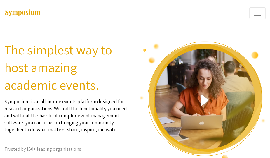
click at [260, 12] on span "Expand or Collapse Menu" at bounding box center [257, 13] width 9 height 9
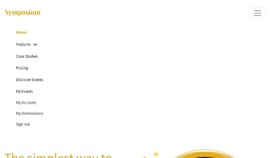
click at [25, 93] on link "My Events" at bounding box center [24, 90] width 17 height 5
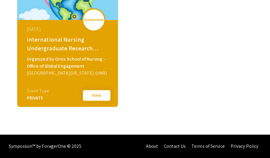
scroll to position [198, 0]
click at [72, 69] on div "[GEOGRAPHIC_DATA][US_STATE] (UNR)" at bounding box center [68, 72] width 83 height 7
click at [92, 95] on button "View" at bounding box center [96, 95] width 29 height 12
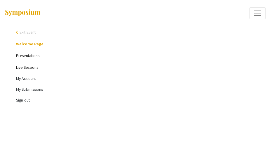
click at [27, 55] on link "Presentations" at bounding box center [27, 55] width 23 height 5
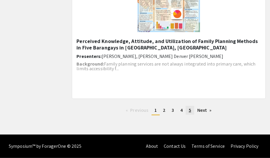
scroll to position [850, 0]
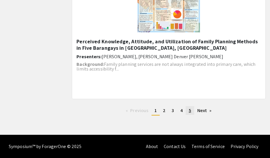
click at [189, 112] on span "5" at bounding box center [190, 110] width 2 height 6
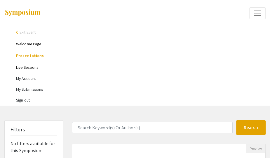
click at [34, 43] on link "Welcome Page" at bounding box center [28, 43] width 25 height 5
click at [31, 43] on link "Welcome Page" at bounding box center [28, 43] width 25 height 5
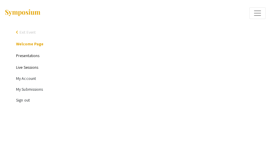
click at [27, 14] on img at bounding box center [22, 13] width 36 height 8
click at [260, 12] on span "Expand or Collapse Menu" at bounding box center [257, 13] width 9 height 9
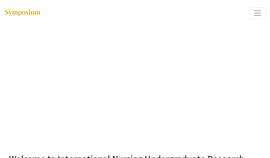
click at [260, 12] on span "Expand or Collapse Menu" at bounding box center [257, 13] width 9 height 9
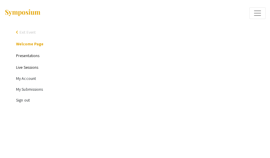
click at [17, 31] on div "arrow_back_ios" at bounding box center [18, 32] width 4 height 4
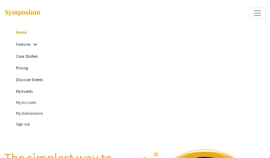
click at [26, 91] on link "My Events" at bounding box center [24, 90] width 17 height 5
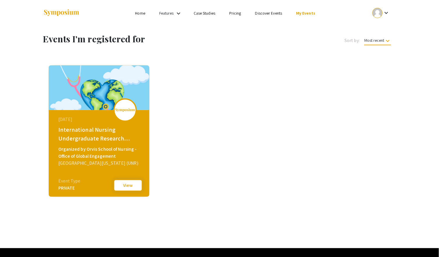
click at [128, 157] on button "View" at bounding box center [128, 185] width 29 height 12
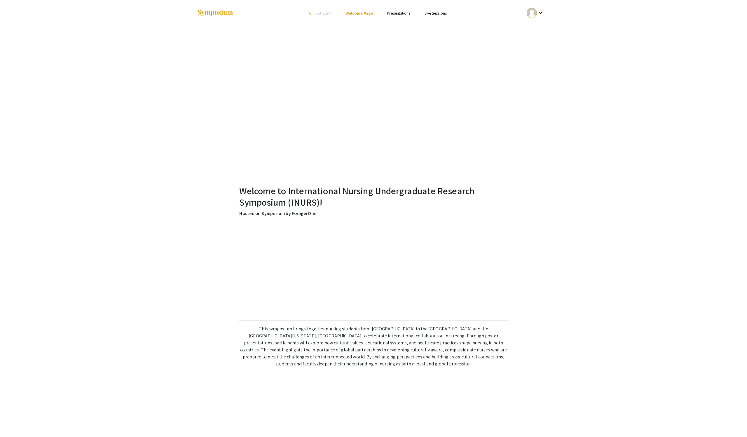
click at [270, 12] on link "Presentations" at bounding box center [398, 13] width 23 height 5
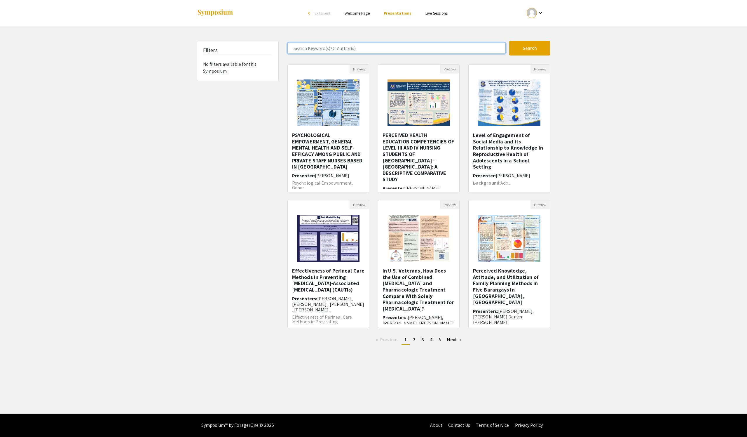
click at [270, 50] on input "Search Keyword(s) Or Author(s)" at bounding box center [397, 48] width 218 height 11
type input "us veterans"
click at [270, 50] on button "Search" at bounding box center [529, 48] width 41 height 15
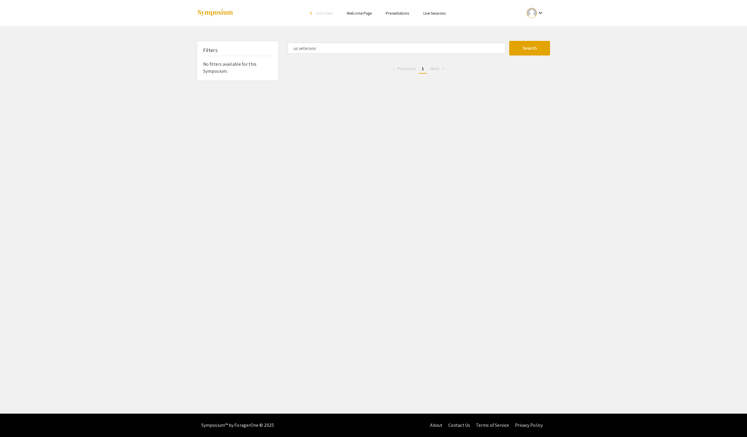
click at [270, 72] on span "1" at bounding box center [423, 68] width 2 height 6
click at [270, 16] on link "Presentations" at bounding box center [397, 13] width 23 height 5
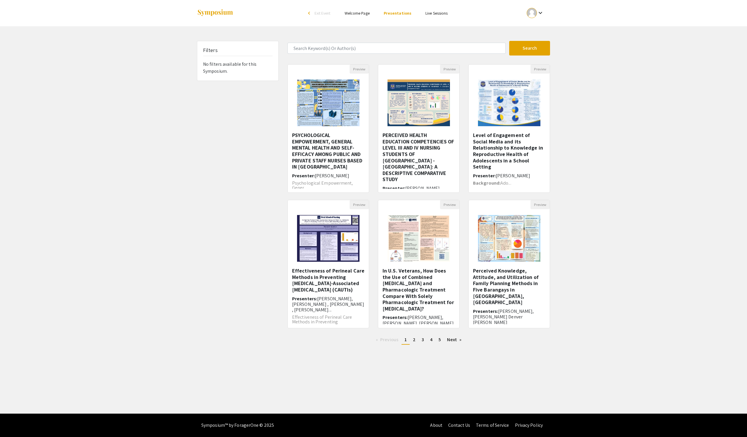
scroll to position [12, 0]
click at [270, 157] on link "Next page" at bounding box center [454, 339] width 20 height 9
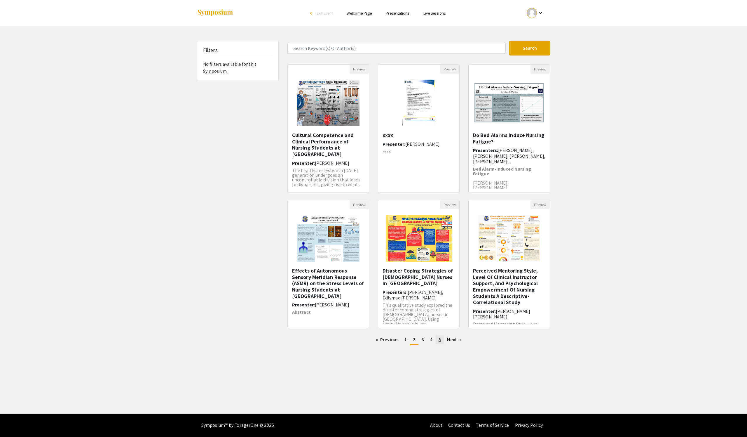
click at [270, 157] on span "5" at bounding box center [440, 339] width 2 height 6
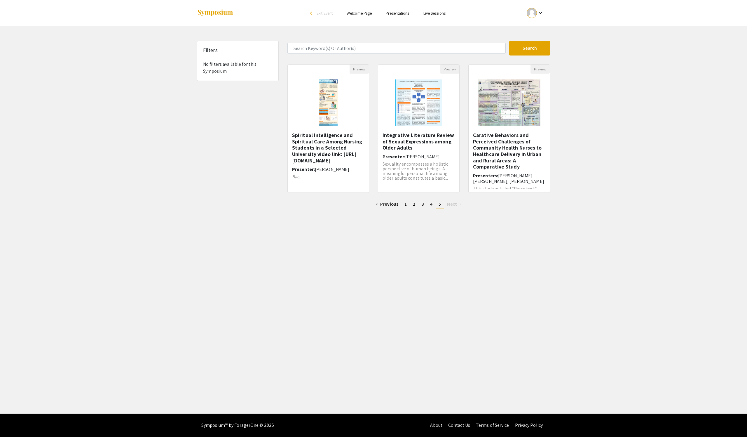
scroll to position [12, 0]
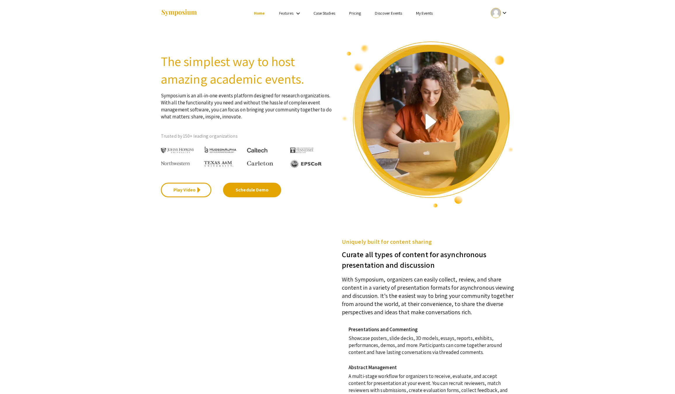
click at [433, 13] on link "My Events" at bounding box center [424, 13] width 17 height 5
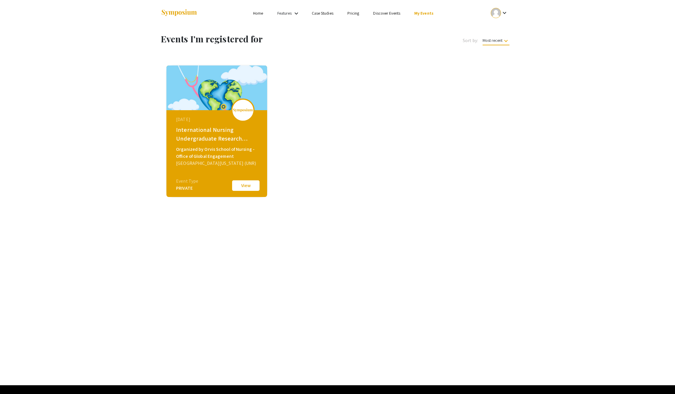
click at [221, 160] on div "Organized by Orvis School of Nursing - Office of Global Engagement" at bounding box center [217, 153] width 83 height 14
click at [250, 192] on button "View" at bounding box center [245, 185] width 29 height 12
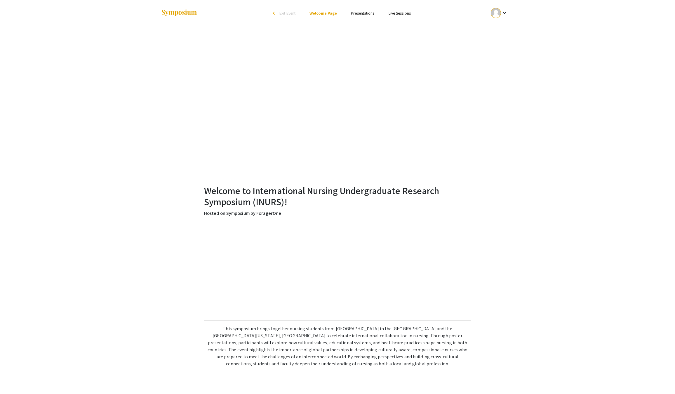
click at [365, 11] on link "Presentations" at bounding box center [362, 13] width 23 height 5
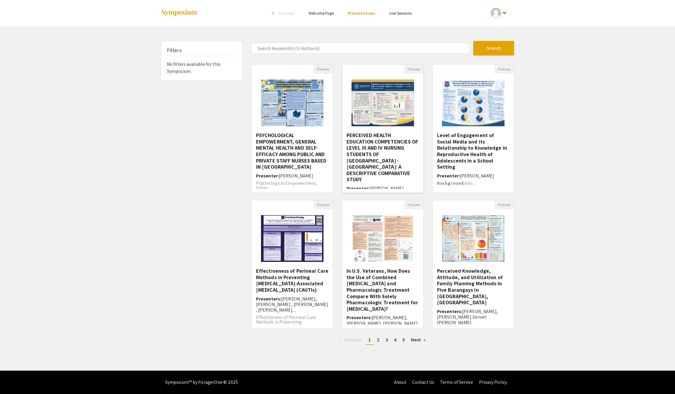
click at [386, 182] on h5 "PERCEIVED HEALTH EDUCATION COMPETENCIES OF LEVEL III AND IV NURSING STUDENTS OF…" at bounding box center [383, 157] width 72 height 51
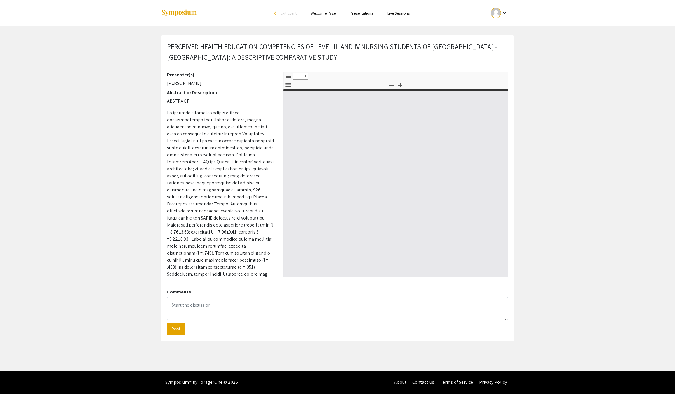
type input "0"
select select "custom"
type input "1"
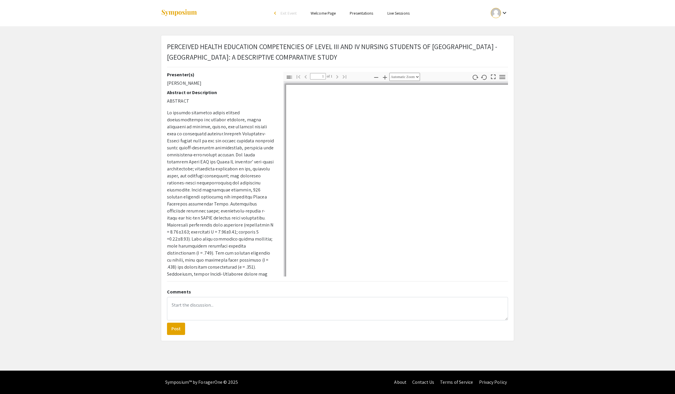
select select "auto"
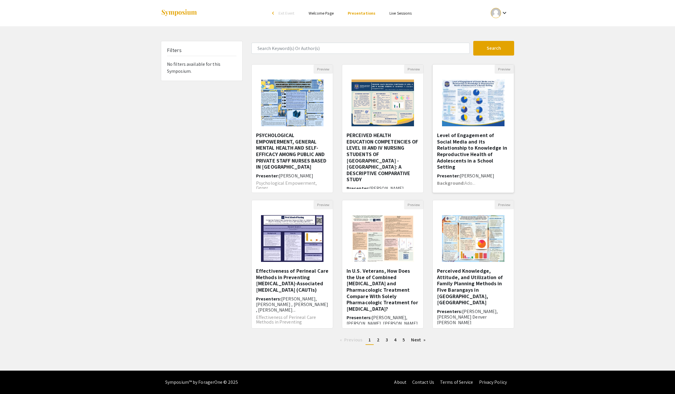
click at [468, 170] on h5 "Level of Engagement of Social Media and its Relationship to Knowledge in Reprod…" at bounding box center [473, 151] width 72 height 38
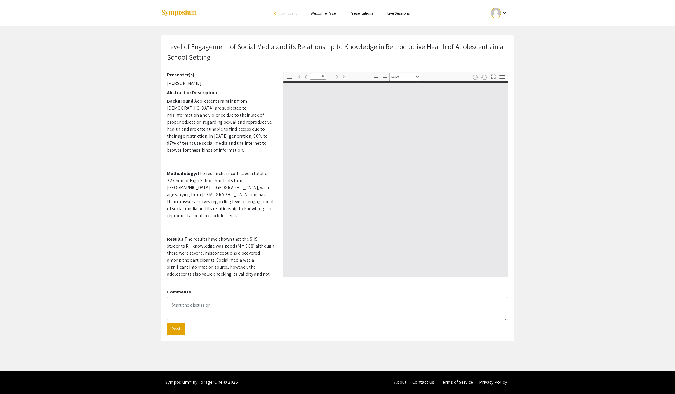
select select "auto"
type input "1"
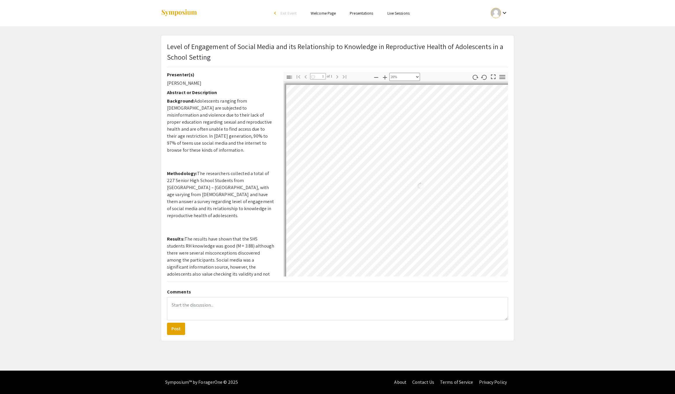
select select "custom"
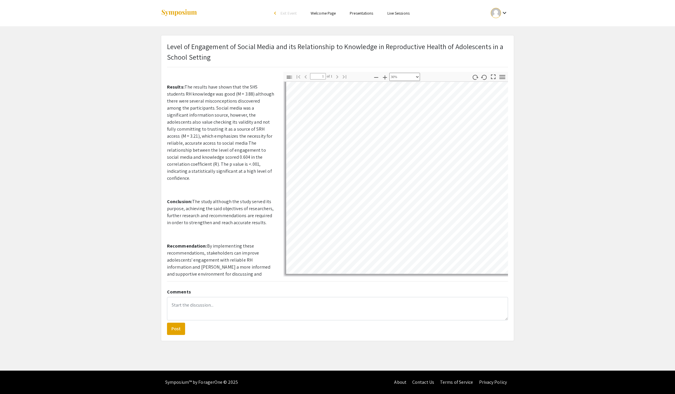
scroll to position [165, 0]
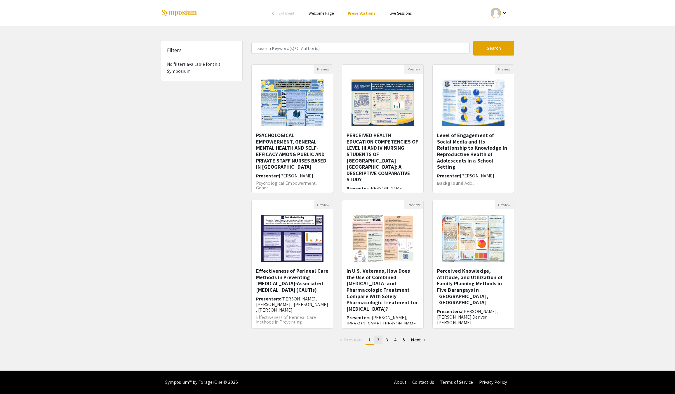
click at [377, 342] on span "2" at bounding box center [378, 339] width 3 height 6
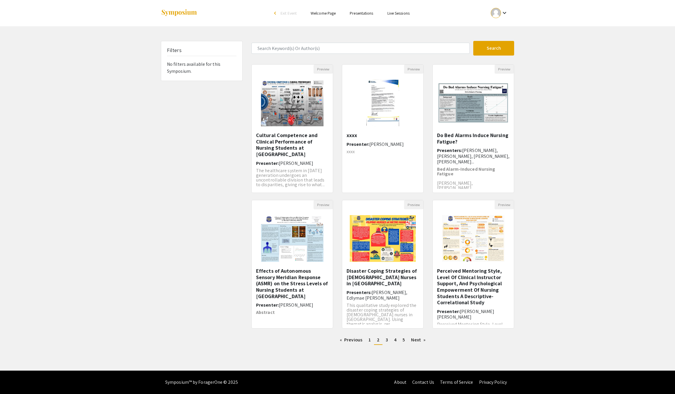
scroll to position [3, 0]
click at [388, 342] on span "3" at bounding box center [387, 339] width 2 height 6
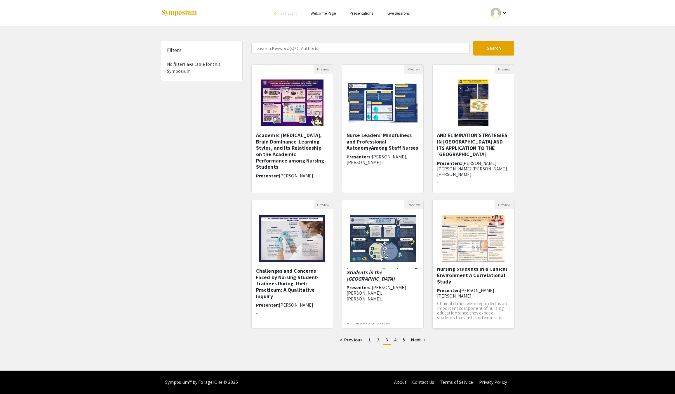
scroll to position [31, 0]
click at [399, 344] on link "page 4" at bounding box center [395, 339] width 8 height 9
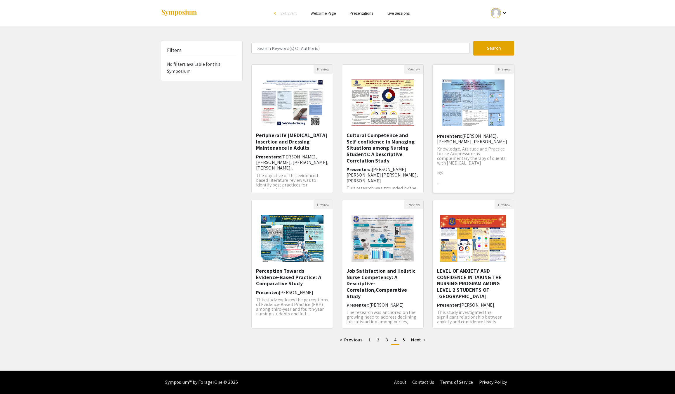
scroll to position [67, 0]
click at [474, 112] on img "Open Presentation <p>KNOWLEDGE, ATTITUDE AND PRACTICE TO USE ACUPRESSURE AS COM…" at bounding box center [473, 103] width 74 height 58
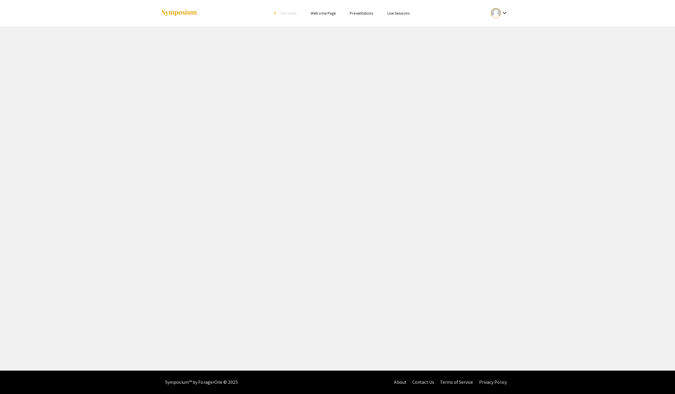
select select "custom"
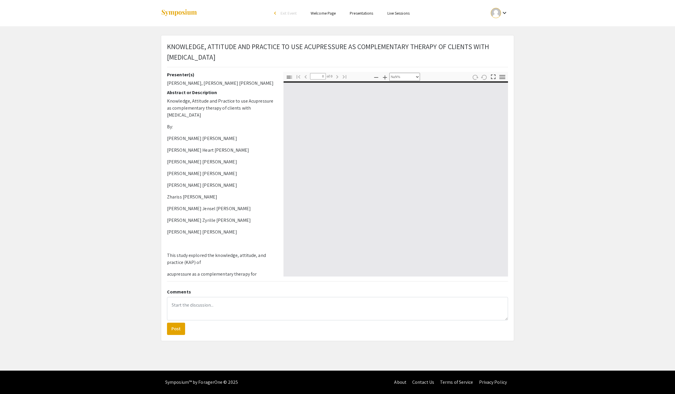
type input "1"
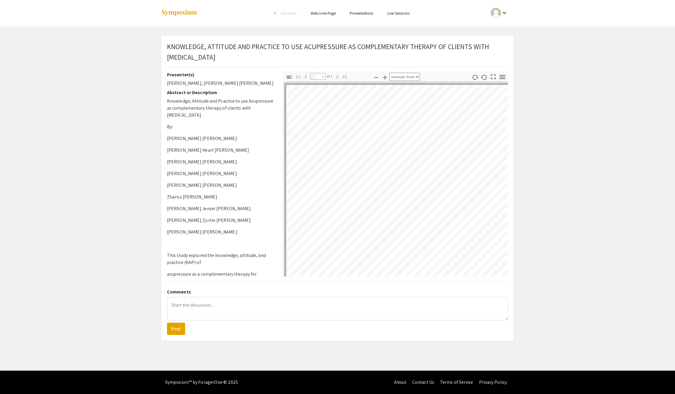
select select "auto"
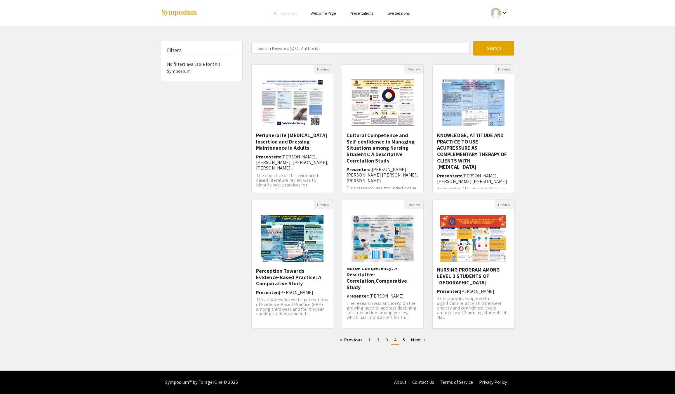
scroll to position [55, 0]
click at [408, 338] on link "page 5" at bounding box center [404, 339] width 8 height 9
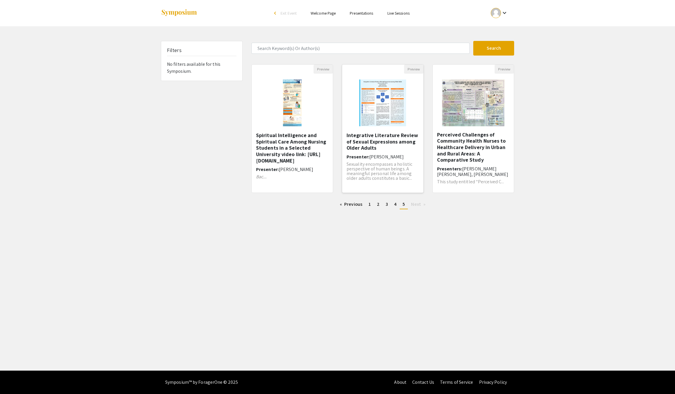
scroll to position [12, 0]
